Goal: Information Seeking & Learning: Learn about a topic

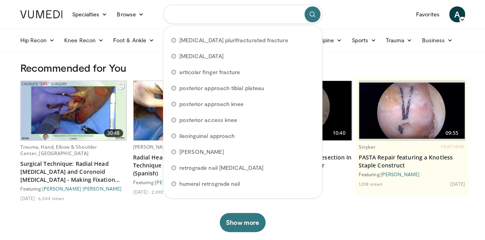
click at [261, 16] on input "Search topics, interventions" at bounding box center [242, 14] width 159 height 19
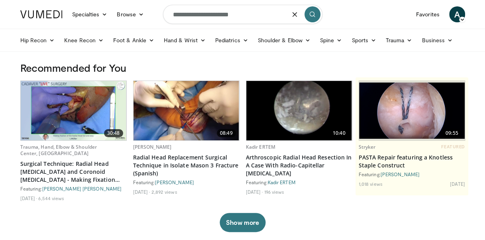
type input "**********"
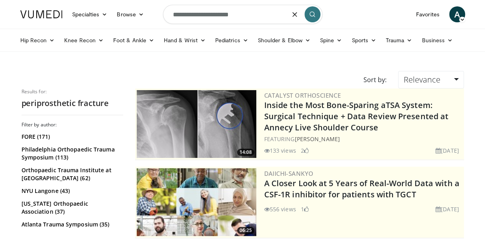
click at [216, 15] on input "**********" at bounding box center [242, 14] width 159 height 19
click at [215, 15] on input "**********" at bounding box center [242, 14] width 159 height 19
type input "**********"
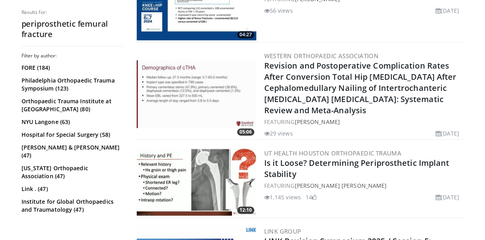
scroll to position [1710, 0]
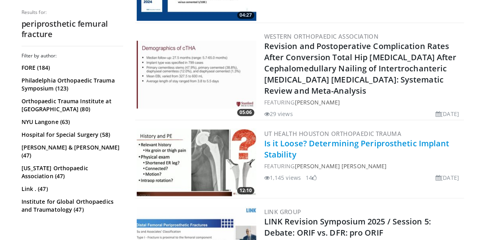
click at [294, 139] on link "Is it Loose? Determining Periprosthetic Implant Stability" at bounding box center [356, 149] width 185 height 22
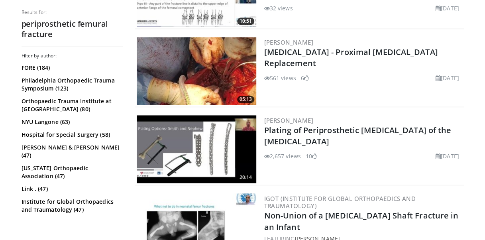
scroll to position [1959, 0]
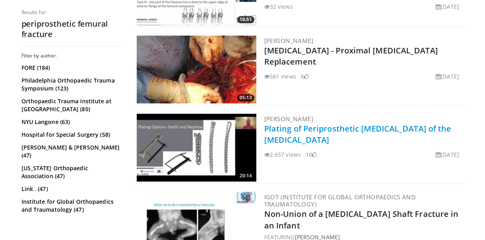
click at [373, 123] on link "Plating of Periprosthetic [MEDICAL_DATA] of the [MEDICAL_DATA]" at bounding box center [357, 134] width 187 height 22
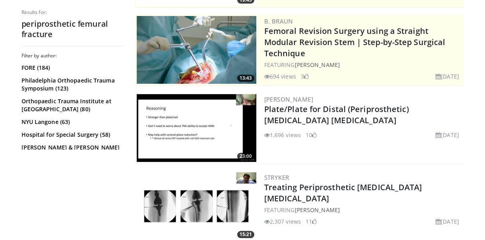
scroll to position [0, 0]
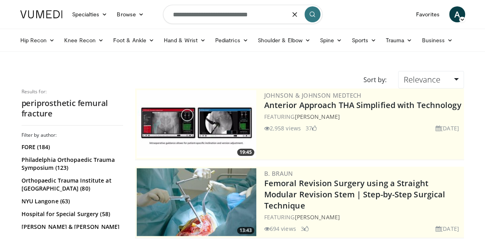
click at [265, 13] on input "**********" at bounding box center [242, 14] width 159 height 19
type input "**********"
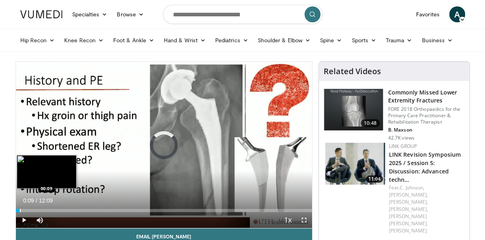
click at [20, 209] on div "Progress Bar" at bounding box center [20, 210] width 1 height 3
click at [17, 209] on div "Progress Bar" at bounding box center [17, 210] width 1 height 3
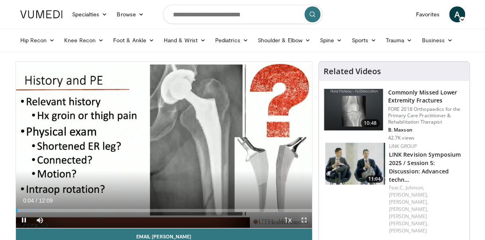
click at [305, 219] on span "Video Player" at bounding box center [304, 220] width 16 height 16
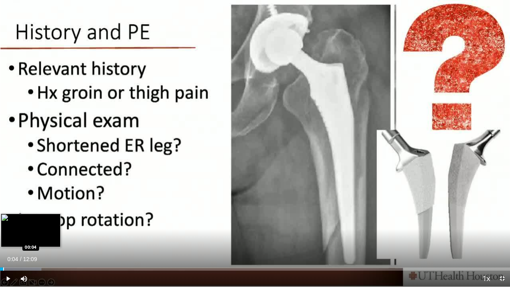
click at [3, 239] on div "Progress Bar" at bounding box center [3, 268] width 1 height 3
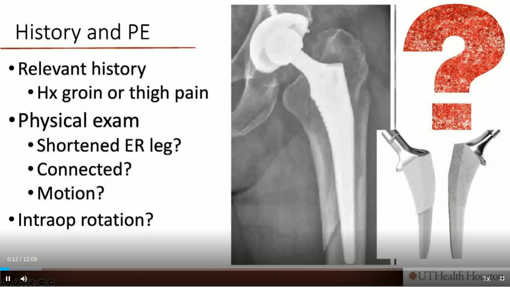
click at [19, 239] on div "Current Time 0:12 / Duration 12:09" at bounding box center [255, 258] width 510 height 7
click at [1, 239] on div "00:01" at bounding box center [0, 268] width 1 height 3
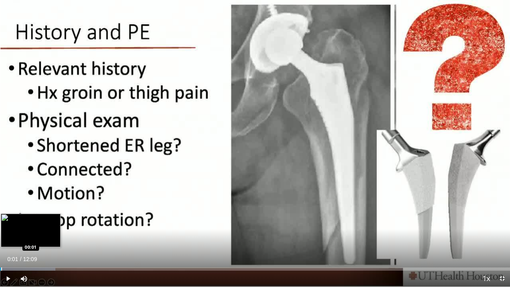
click at [1, 239] on div "00:01" at bounding box center [0, 268] width 1 height 3
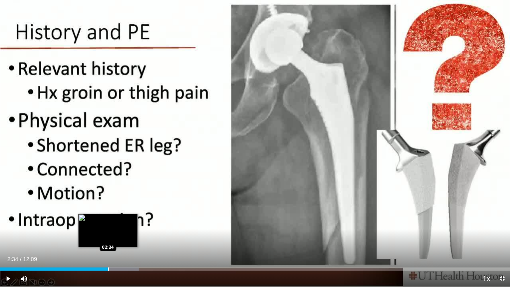
click at [108, 239] on div "Progress Bar" at bounding box center [108, 268] width 1 height 3
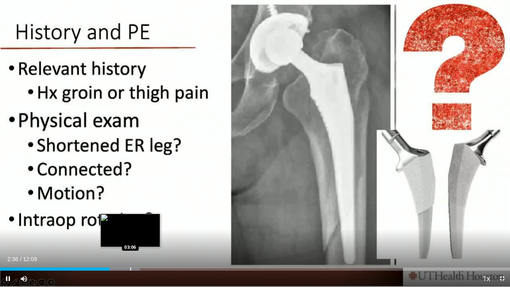
click at [130, 239] on div "Loaded : 27.46% 02:36 03:06" at bounding box center [255, 267] width 510 height 8
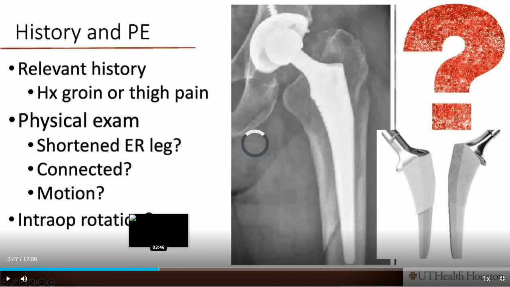
click at [159, 239] on div "Loaded : 27.46% 03:47 03:46" at bounding box center [255, 268] width 510 height 3
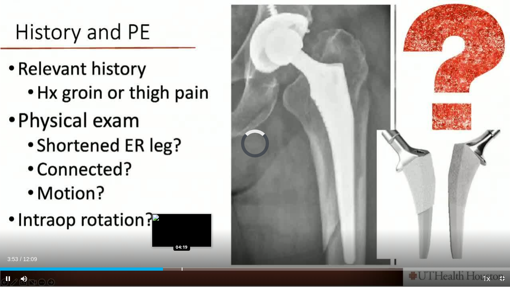
click at [182, 239] on div "Progress Bar" at bounding box center [182, 268] width 1 height 3
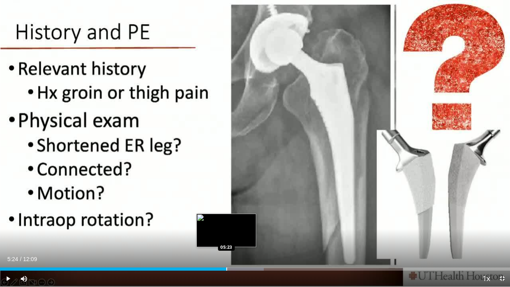
click at [226, 239] on div "Progress Bar" at bounding box center [226, 268] width 1 height 3
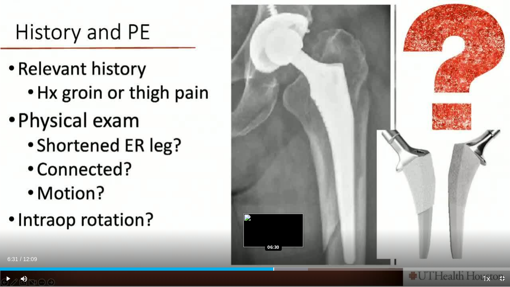
click at [273, 239] on div "Loaded : 60.41% 06:31 06:30" at bounding box center [255, 267] width 510 height 8
click at [283, 239] on div "Loaded : 60.41% 06:33 06:44" at bounding box center [255, 267] width 510 height 8
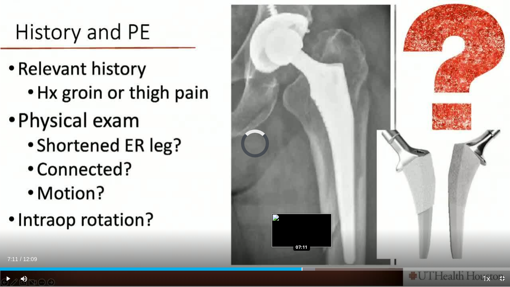
click at [301, 239] on div "Loaded : 61.79% 06:48 07:11" at bounding box center [255, 267] width 510 height 8
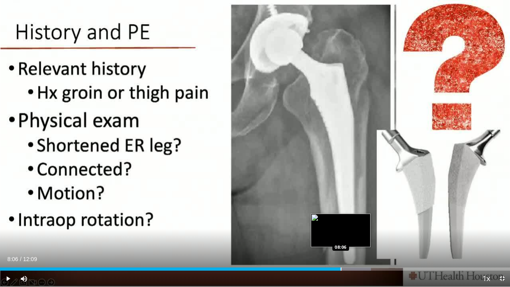
click at [341, 239] on div "Progress Bar" at bounding box center [341, 268] width 1 height 3
click at [353, 239] on div "Progress Bar" at bounding box center [353, 268] width 1 height 3
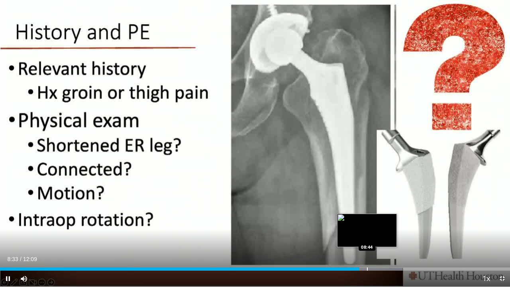
click at [367, 239] on div "Progress Bar" at bounding box center [367, 268] width 1 height 3
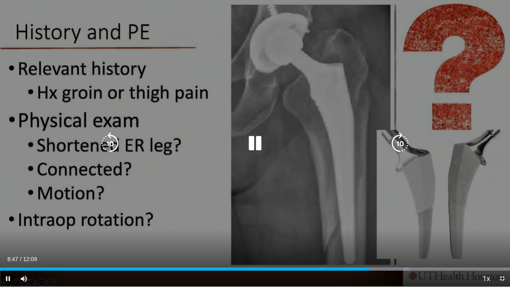
click at [0, 0] on div "Progress Bar" at bounding box center [0, 0] width 0 height 0
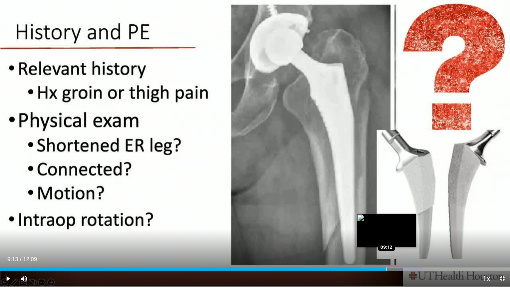
click at [387, 239] on div "Progress Bar" at bounding box center [387, 268] width 1 height 3
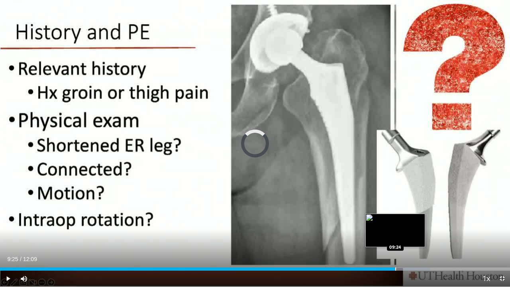
click at [395, 239] on div "Progress Bar" at bounding box center [395, 268] width 1 height 3
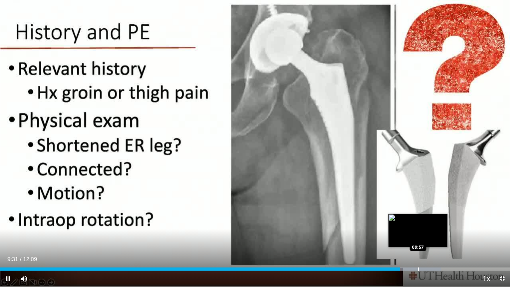
click at [418, 239] on div "Progress Bar" at bounding box center [418, 268] width 1 height 3
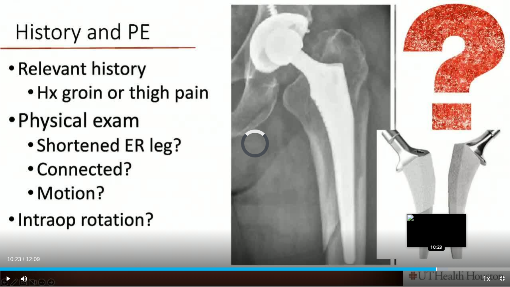
click at [436, 239] on div "Progress Bar" at bounding box center [436, 268] width 1 height 3
click at [429, 239] on div "Loaded : 87.88% 10:12 10:12" at bounding box center [255, 267] width 510 height 8
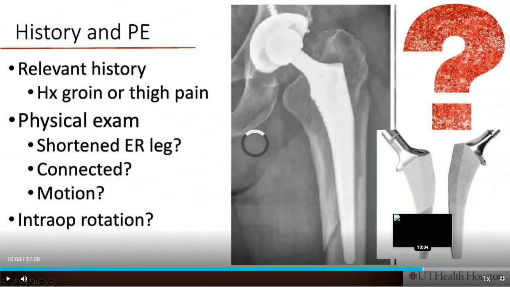
click at [422, 239] on div "Loaded : 87.88% 10:15 10:04" at bounding box center [255, 267] width 510 height 8
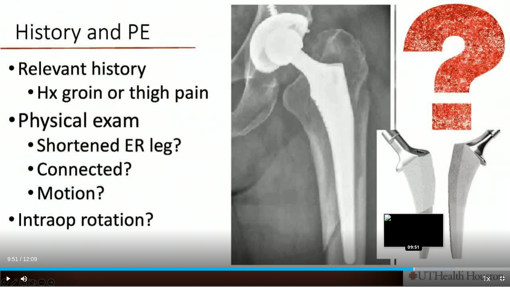
click at [414, 239] on div "Loaded : 89.25% 09:51 09:51" at bounding box center [255, 267] width 510 height 8
click at [420, 239] on div "Progress Bar" at bounding box center [420, 268] width 1 height 3
click at [424, 239] on div "Loaded : 90.62% 10:06 10:06" at bounding box center [255, 267] width 510 height 8
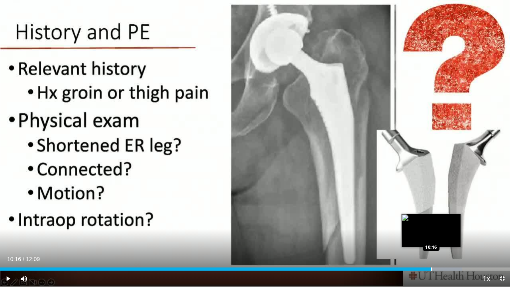
click at [431, 239] on div "Progress Bar" at bounding box center [431, 268] width 1 height 3
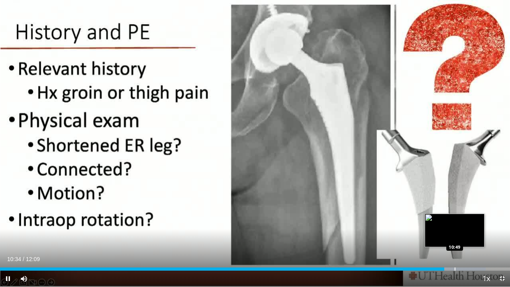
click at [455, 239] on div "Loaded : 95.24% 10:34 10:49" at bounding box center [255, 267] width 510 height 8
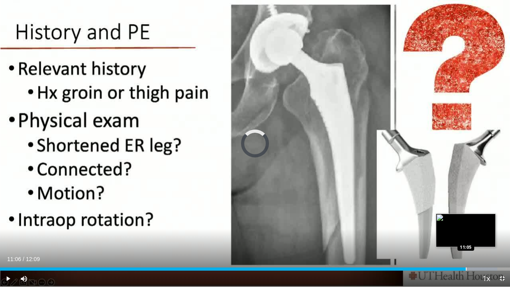
click at [466, 239] on div "Progress Bar" at bounding box center [466, 268] width 1 height 3
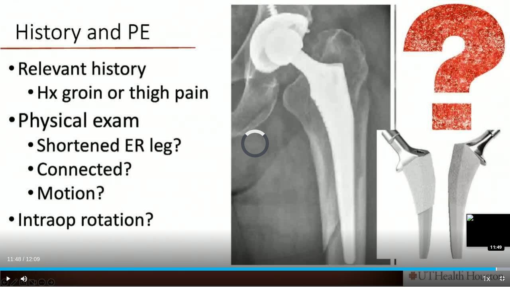
click at [485, 239] on div "Loaded : 100.00% 11:34 11:49" at bounding box center [255, 268] width 510 height 3
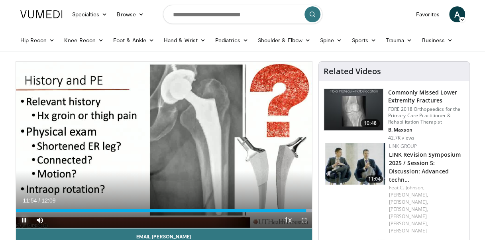
click at [21, 220] on span "Video Player" at bounding box center [24, 220] width 16 height 16
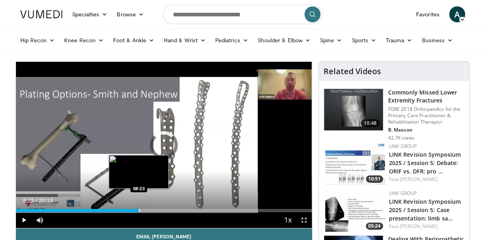
click at [139, 209] on div "Progress Bar" at bounding box center [139, 210] width 1 height 3
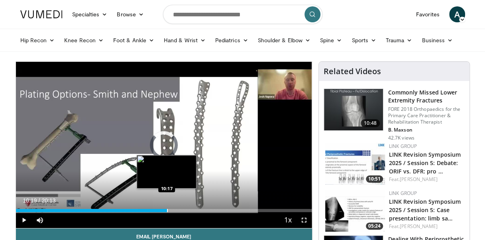
click at [167, 210] on div "Progress Bar" at bounding box center [167, 210] width 1 height 3
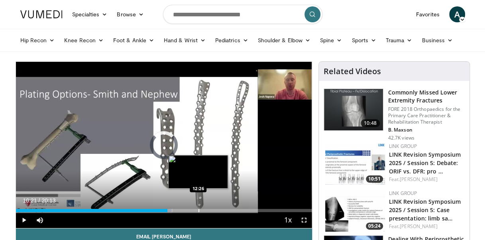
click at [198, 210] on div "Progress Bar" at bounding box center [198, 210] width 1 height 3
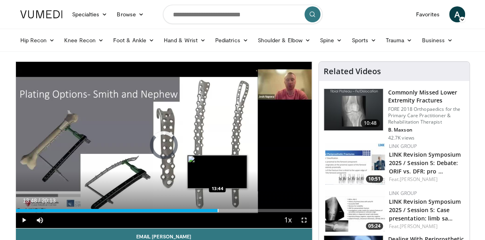
click at [218, 212] on div "Progress Bar" at bounding box center [218, 210] width 1 height 3
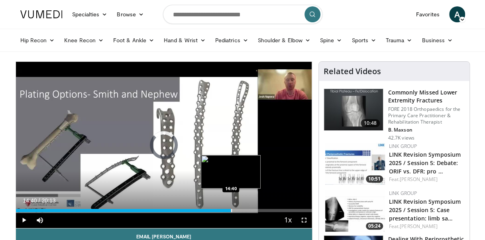
click at [231, 211] on div "Progress Bar" at bounding box center [231, 210] width 1 height 3
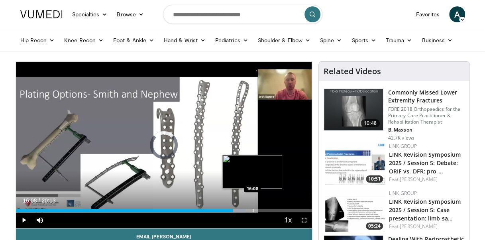
click at [253, 210] on div "Progress Bar" at bounding box center [253, 210] width 1 height 3
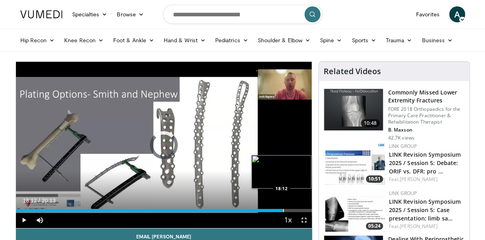
click at [283, 209] on div "Progress Bar" at bounding box center [283, 210] width 1 height 3
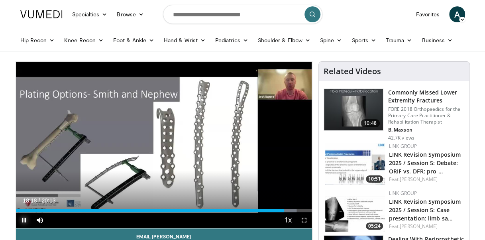
click at [25, 222] on span "Video Player" at bounding box center [24, 220] width 16 height 16
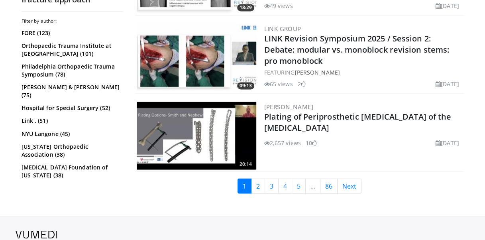
scroll to position [2072, 0]
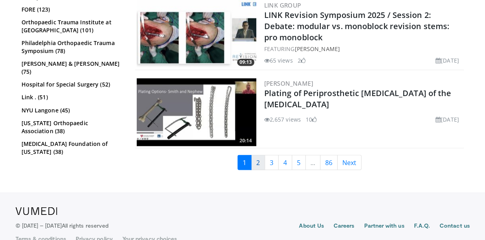
click at [258, 155] on link "2" at bounding box center [258, 162] width 14 height 15
click at [259, 155] on link "2" at bounding box center [258, 162] width 14 height 15
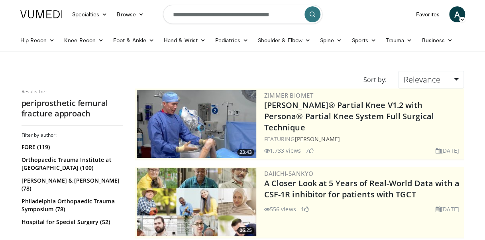
click at [234, 115] on img at bounding box center [197, 124] width 120 height 68
drag, startPoint x: 234, startPoint y: 115, endPoint x: 266, endPoint y: 74, distance: 52.2
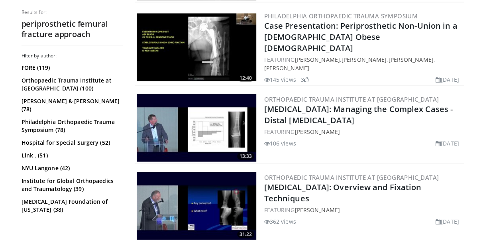
scroll to position [790, 0]
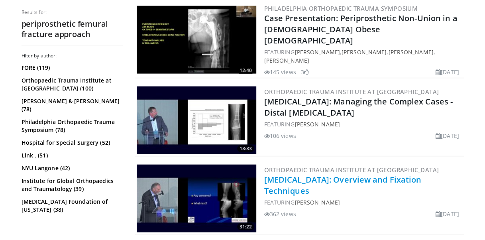
click at [279, 174] on link "Distal Femur Fractures: Overview and Fixation Techniques" at bounding box center [342, 185] width 157 height 22
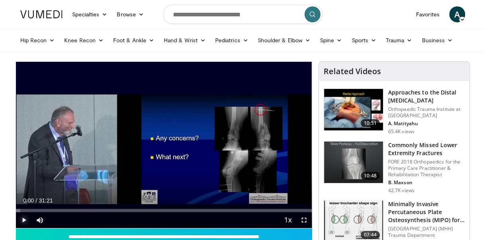
click at [23, 219] on span "Video Player" at bounding box center [24, 220] width 16 height 16
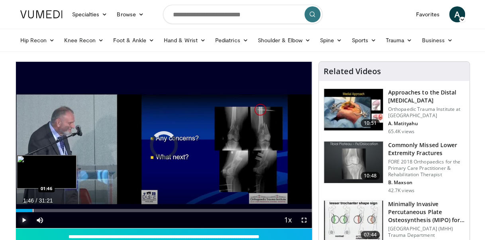
click at [33, 209] on div "Progress Bar" at bounding box center [33, 210] width 1 height 3
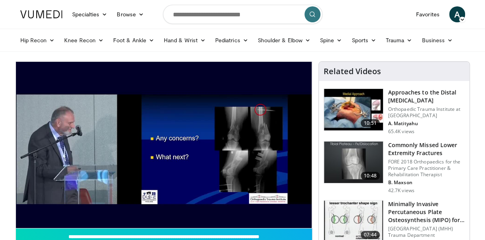
click at [64, 209] on div "10 seconds Tap to unmute" at bounding box center [164, 145] width 296 height 166
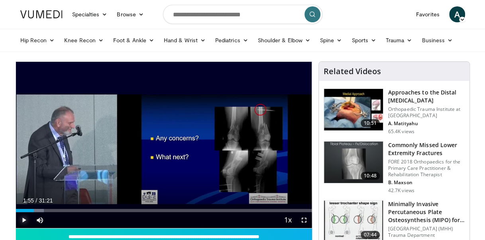
click at [23, 220] on span "Video Player" at bounding box center [24, 220] width 16 height 16
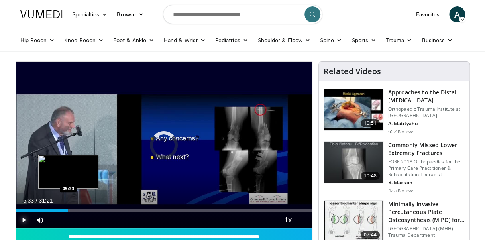
click at [69, 209] on div "Progress Bar" at bounding box center [69, 210] width 1 height 3
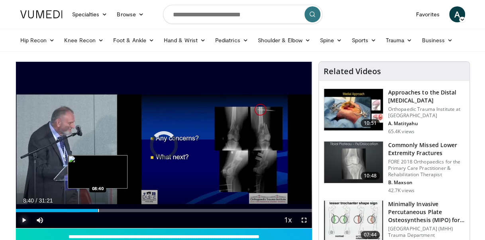
click at [97, 208] on div "Loaded : 21.76% 05:44 08:40" at bounding box center [164, 208] width 296 height 8
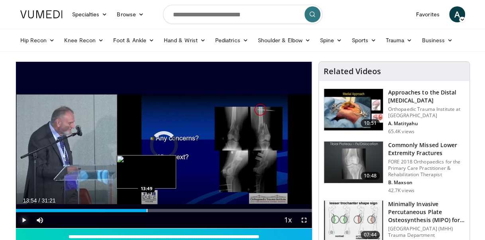
click at [147, 210] on div "Progress Bar" at bounding box center [147, 210] width 1 height 3
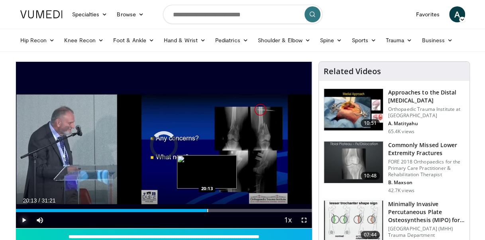
click at [207, 209] on div "Progress Bar" at bounding box center [207, 210] width 1 height 3
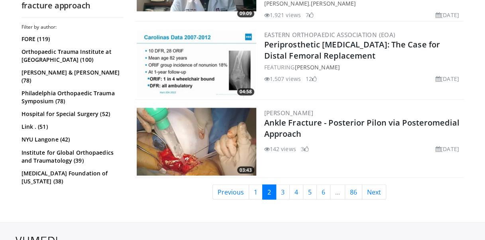
scroll to position [2062, 0]
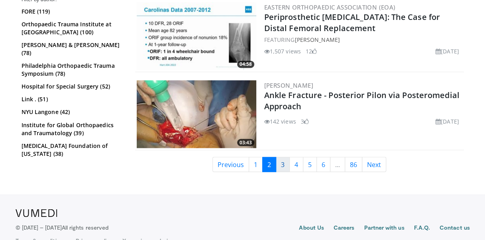
click at [283, 157] on link "3" at bounding box center [283, 164] width 14 height 15
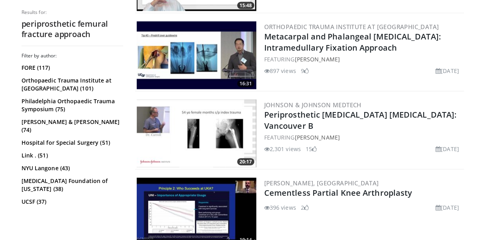
scroll to position [922, 0]
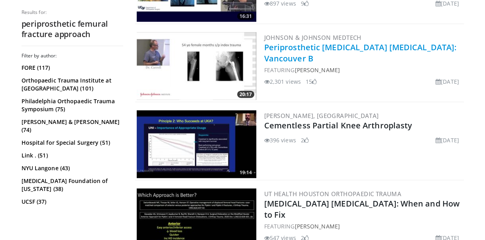
click at [375, 47] on link "Periprosthetic [MEDICAL_DATA] [MEDICAL_DATA]: Vancouver B" at bounding box center [360, 53] width 192 height 22
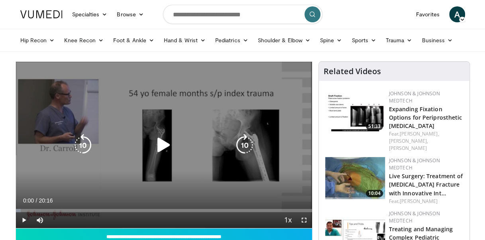
click at [163, 144] on icon "Video Player" at bounding box center [164, 145] width 22 height 22
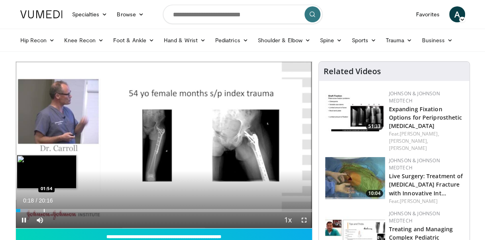
click at [43, 210] on video-js "**********" at bounding box center [164, 145] width 296 height 167
click at [43, 210] on div "Progress Bar" at bounding box center [43, 210] width 1 height 3
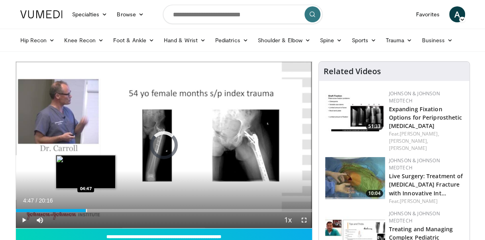
click at [86, 209] on div "Progress Bar" at bounding box center [86, 210] width 1 height 3
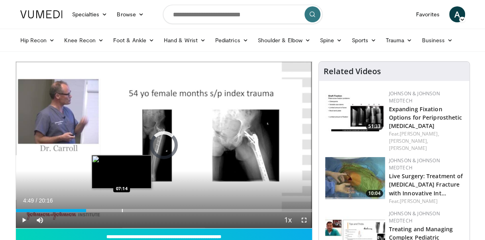
click at [122, 210] on div "Progress Bar" at bounding box center [122, 210] width 1 height 3
click at [116, 209] on div "Progress Bar" at bounding box center [116, 210] width 1 height 3
click at [124, 209] on div "Progress Bar" at bounding box center [124, 210] width 1 height 3
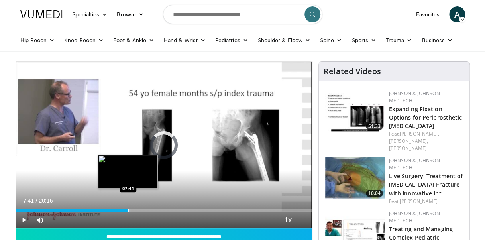
click at [128, 209] on div "Progress Bar" at bounding box center [128, 210] width 1 height 3
click at [135, 209] on div "Progress Bar" at bounding box center [135, 210] width 1 height 3
click at [139, 211] on div "Progress Bar" at bounding box center [139, 210] width 1 height 3
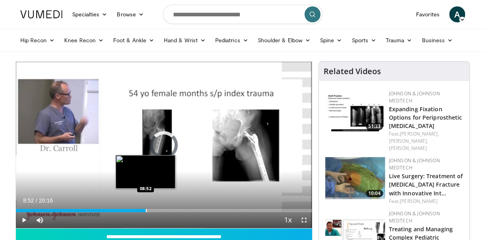
click at [146, 210] on div "Progress Bar" at bounding box center [146, 210] width 1 height 3
click at [143, 210] on div "Loaded : 44.44% 08:44 08:46" at bounding box center [164, 210] width 296 height 3
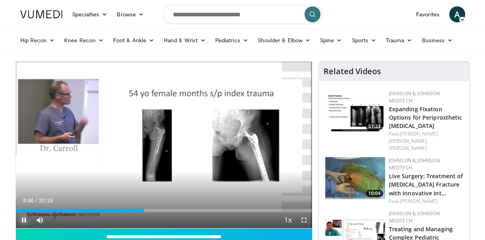
click at [25, 218] on span "Video Player" at bounding box center [24, 220] width 16 height 16
